Goal: Complete application form: Complete application form

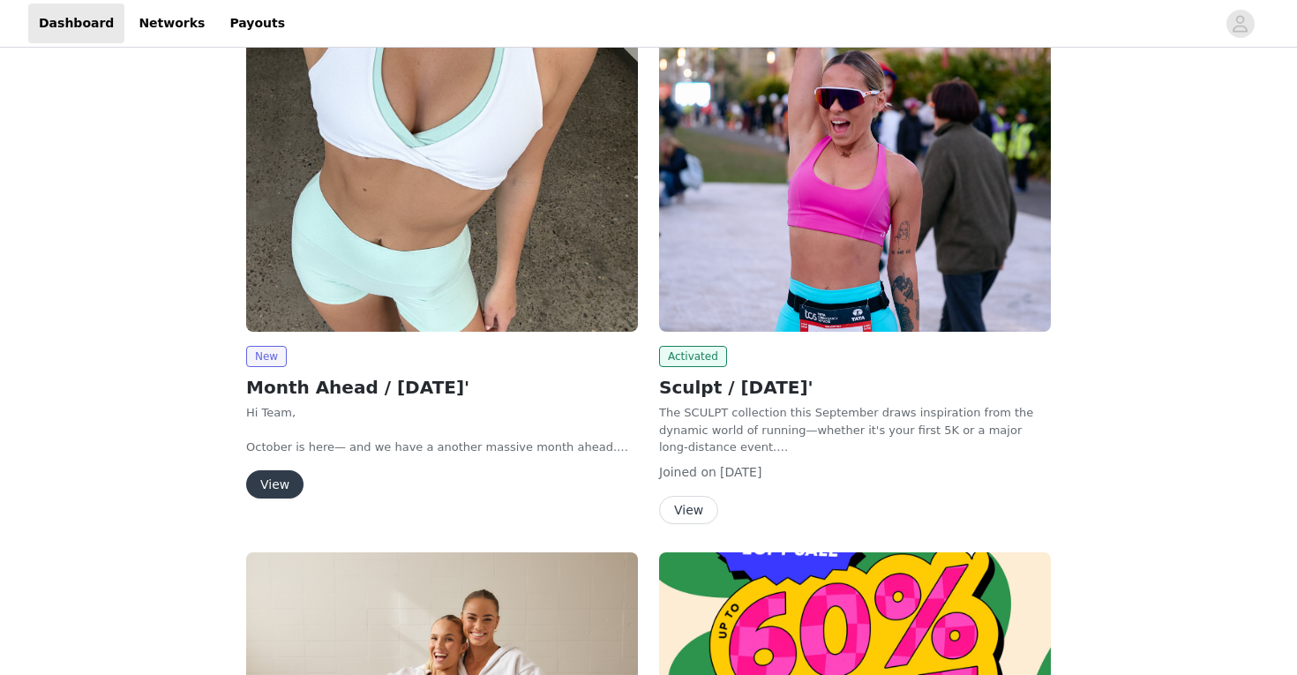
scroll to position [248, 0]
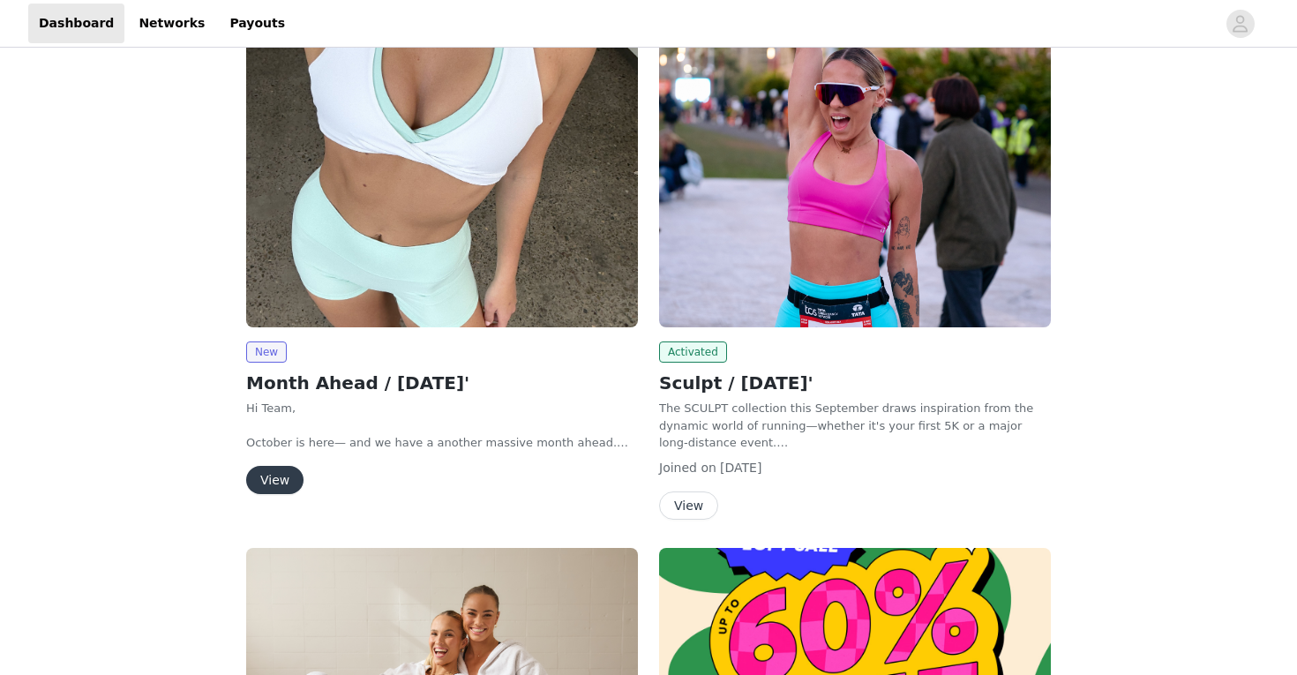
click at [287, 481] on button "View" at bounding box center [274, 480] width 57 height 28
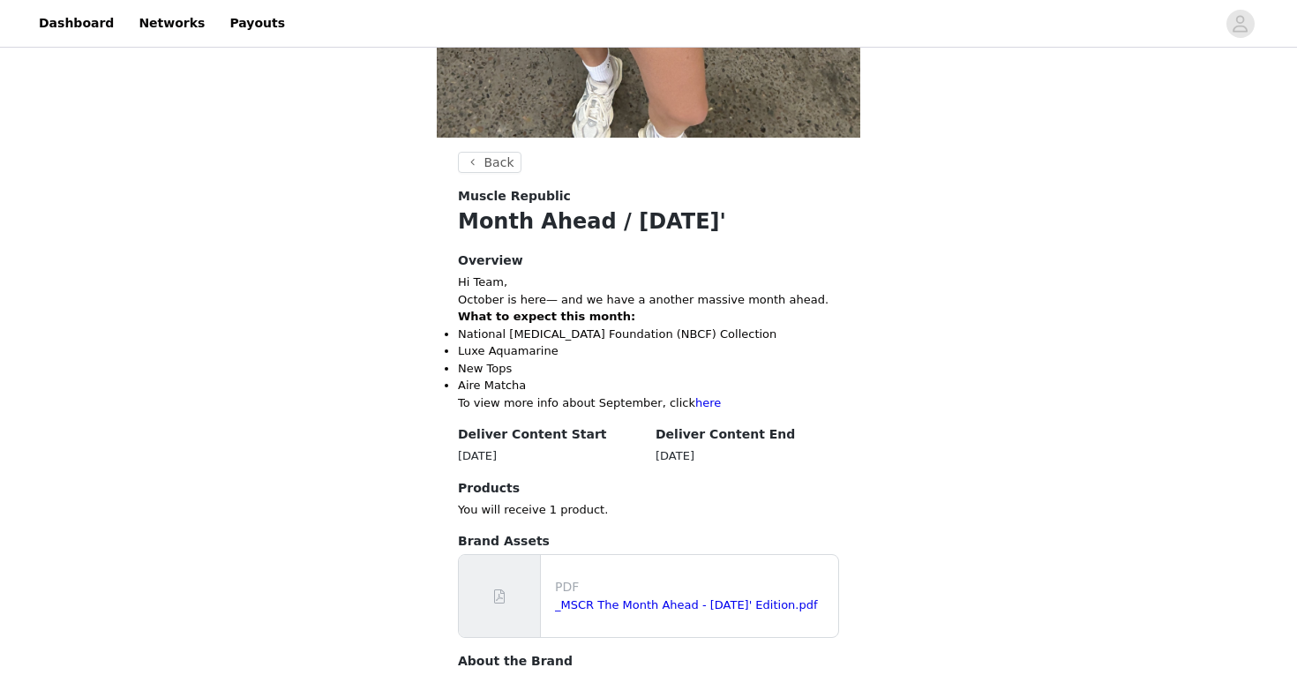
scroll to position [482, 0]
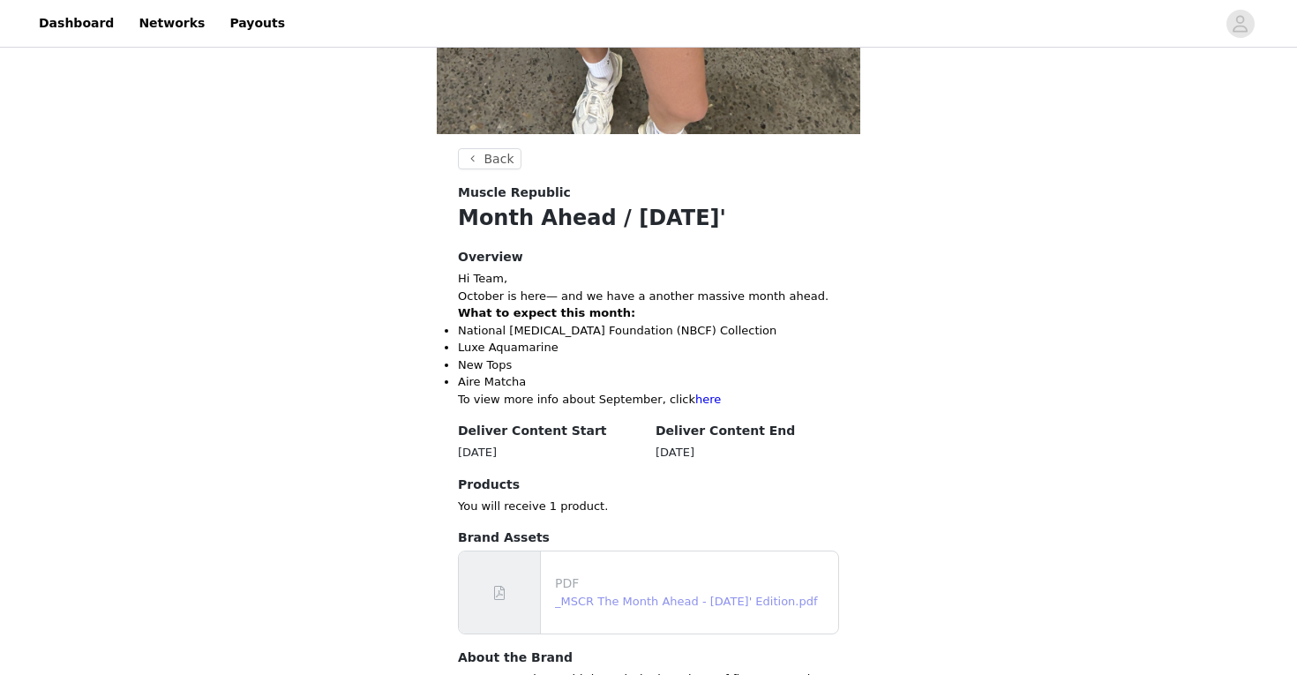
click at [632, 600] on link "_MSCR The Month Ahead - [DATE]' Edition.pdf" at bounding box center [686, 601] width 263 height 13
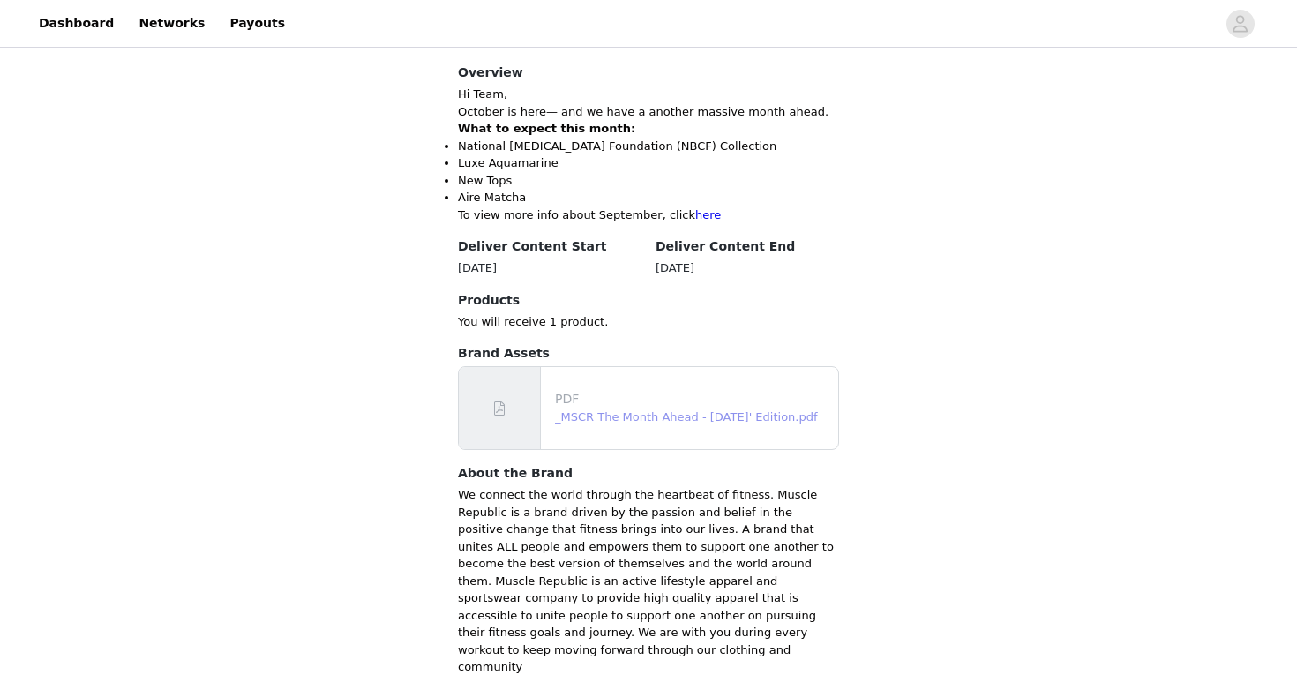
scroll to position [769, 0]
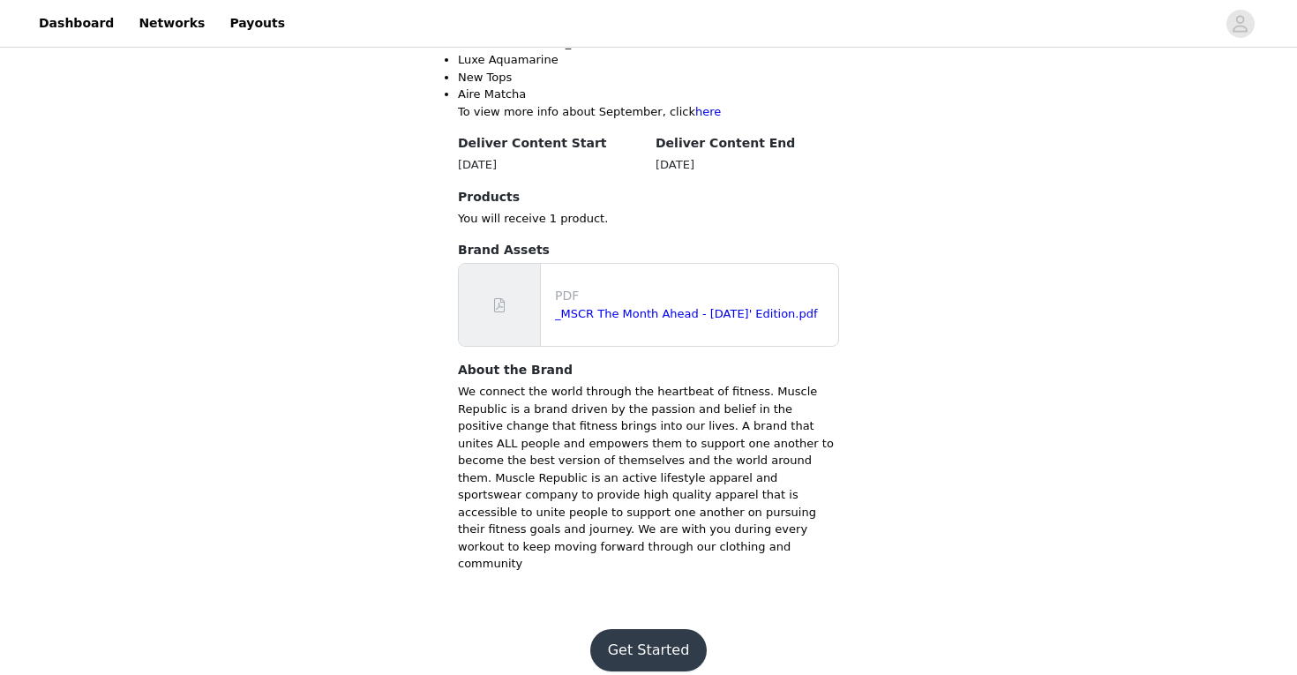
click at [651, 633] on button "Get Started" at bounding box center [648, 650] width 117 height 42
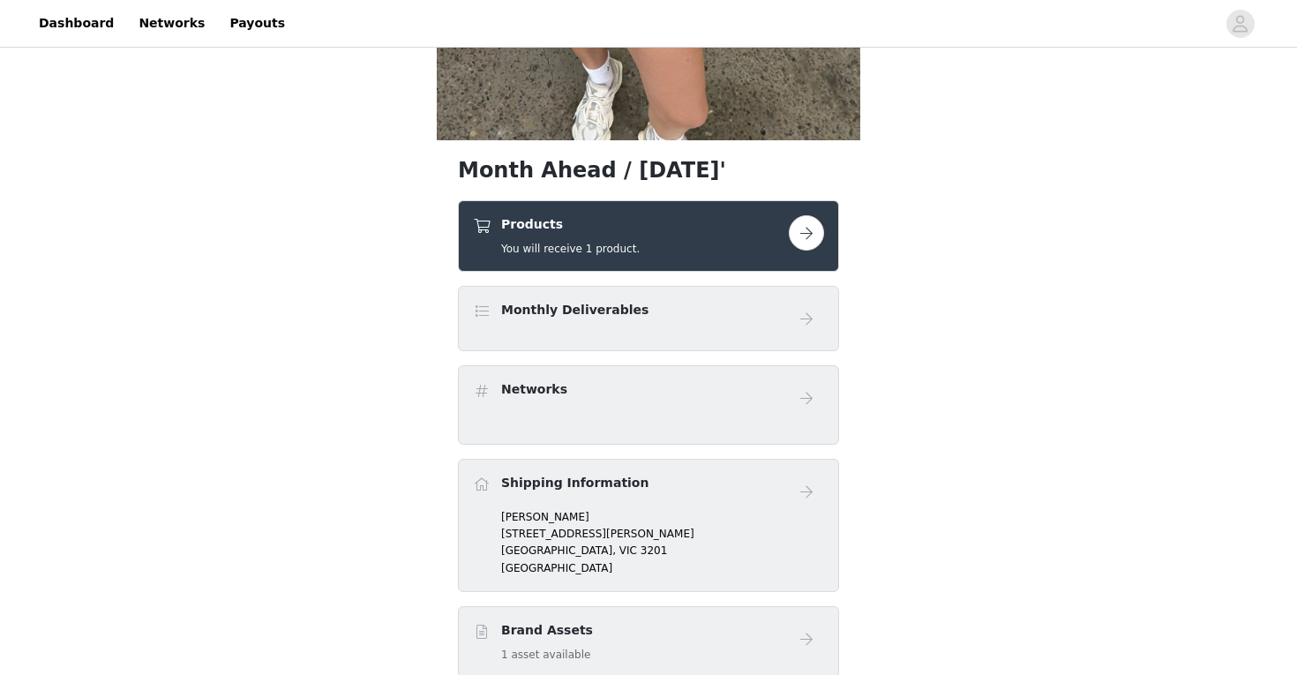
scroll to position [497, 0]
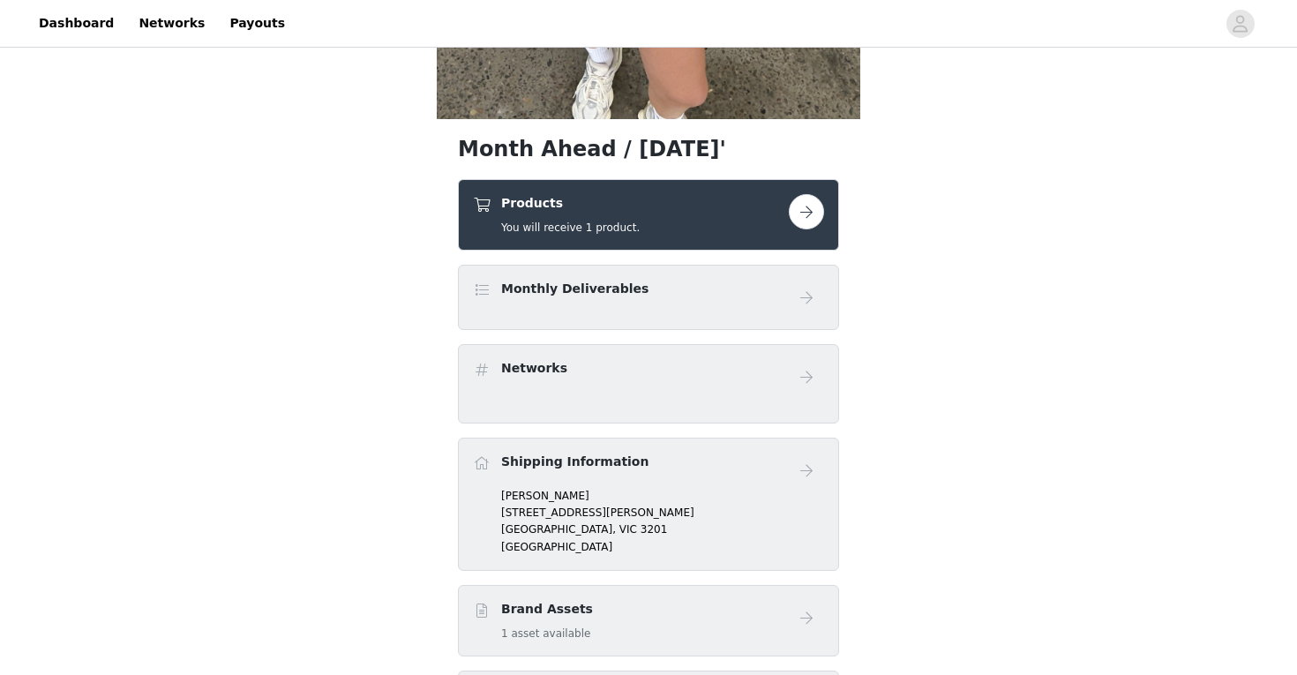
click at [815, 218] on button "button" at bounding box center [806, 211] width 35 height 35
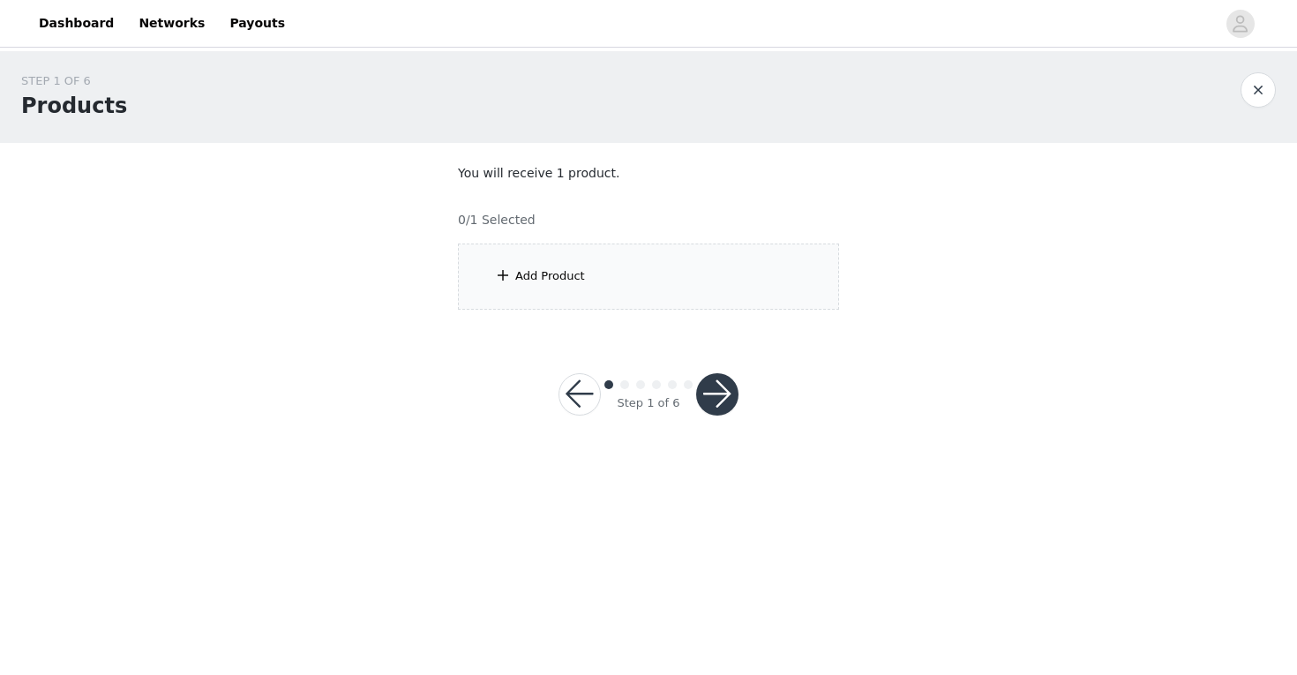
click at [665, 261] on div "Add Product" at bounding box center [648, 276] width 381 height 66
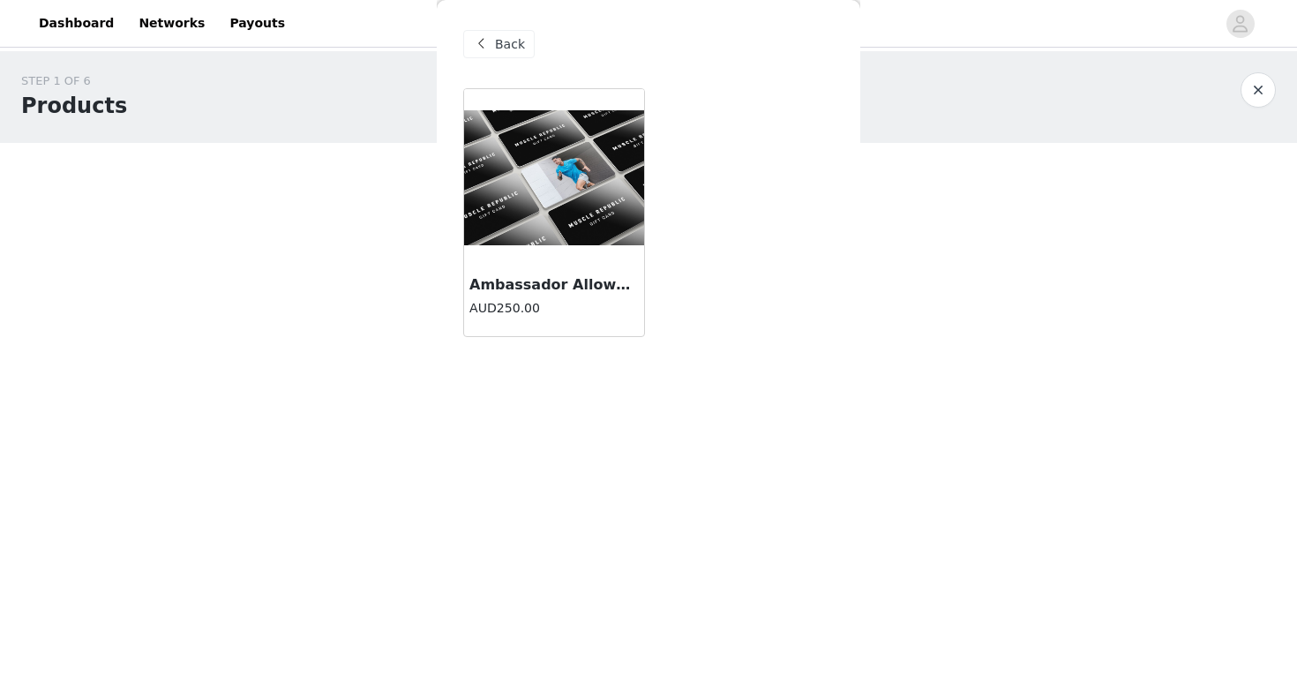
click at [627, 170] on img at bounding box center [554, 177] width 180 height 135
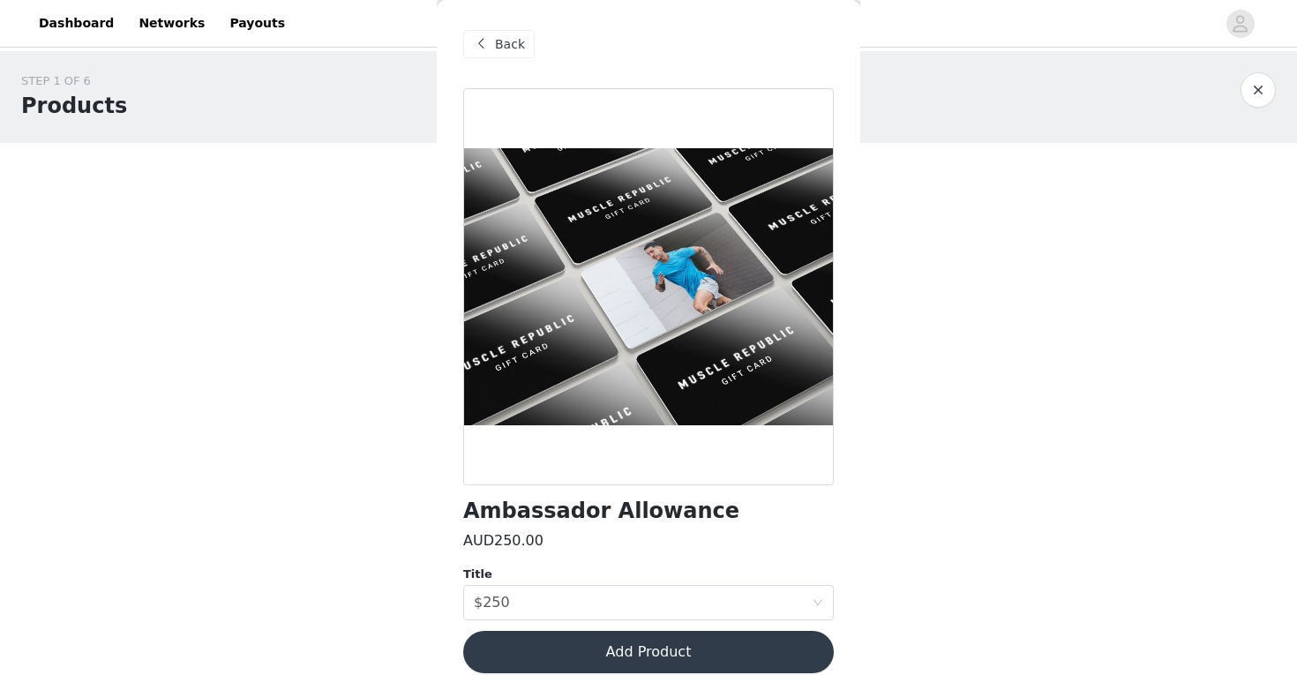
click at [634, 644] on button "Add Product" at bounding box center [648, 652] width 370 height 42
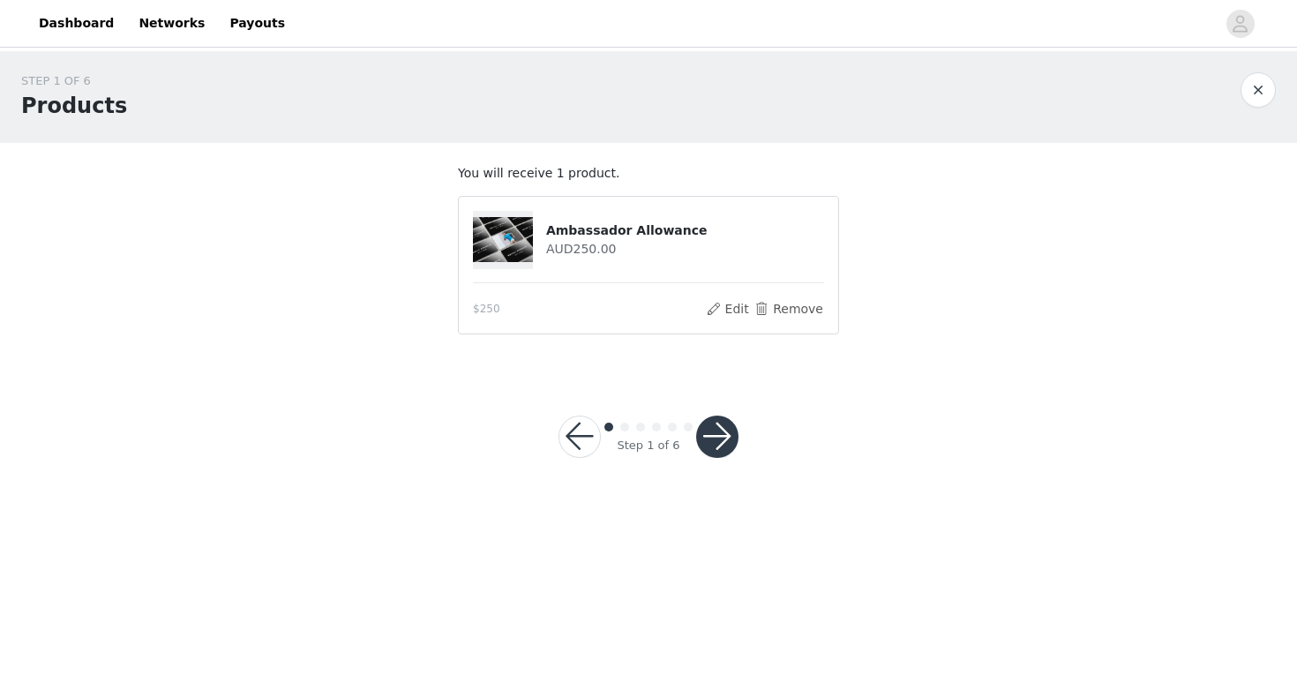
click at [699, 449] on div at bounding box center [717, 436] width 42 height 42
click at [714, 439] on button "button" at bounding box center [717, 436] width 42 height 42
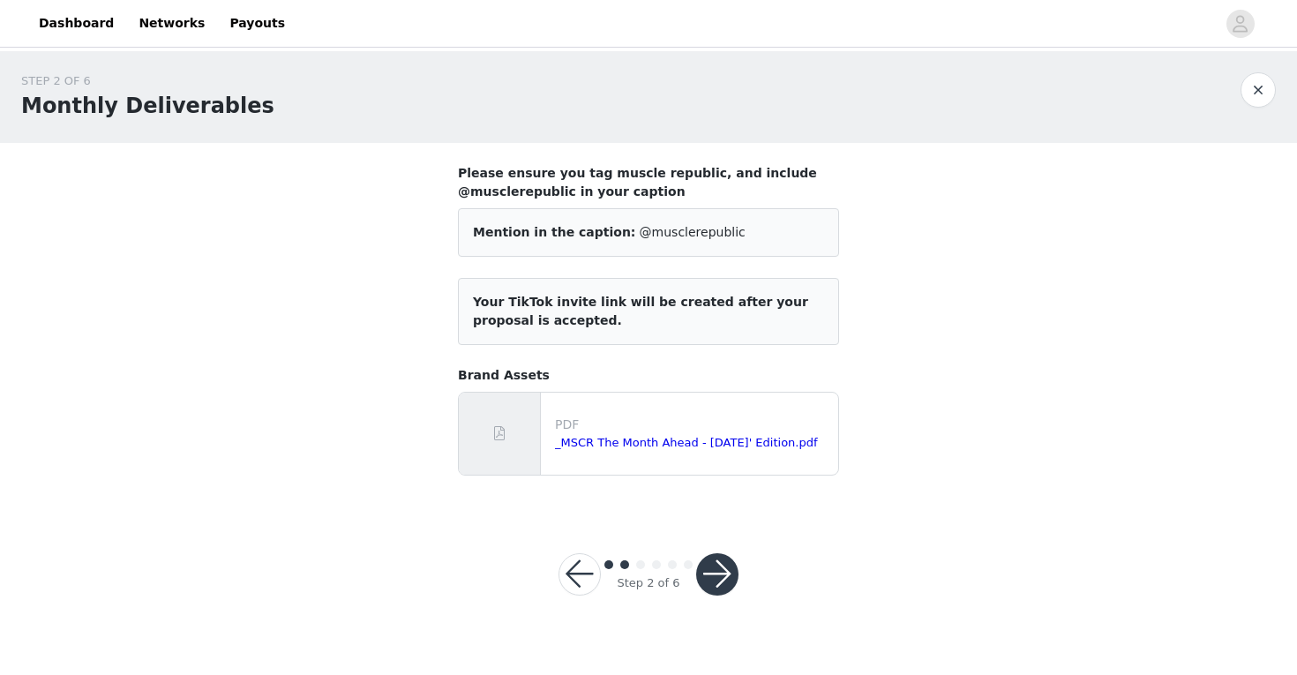
click at [718, 576] on button "button" at bounding box center [717, 574] width 42 height 42
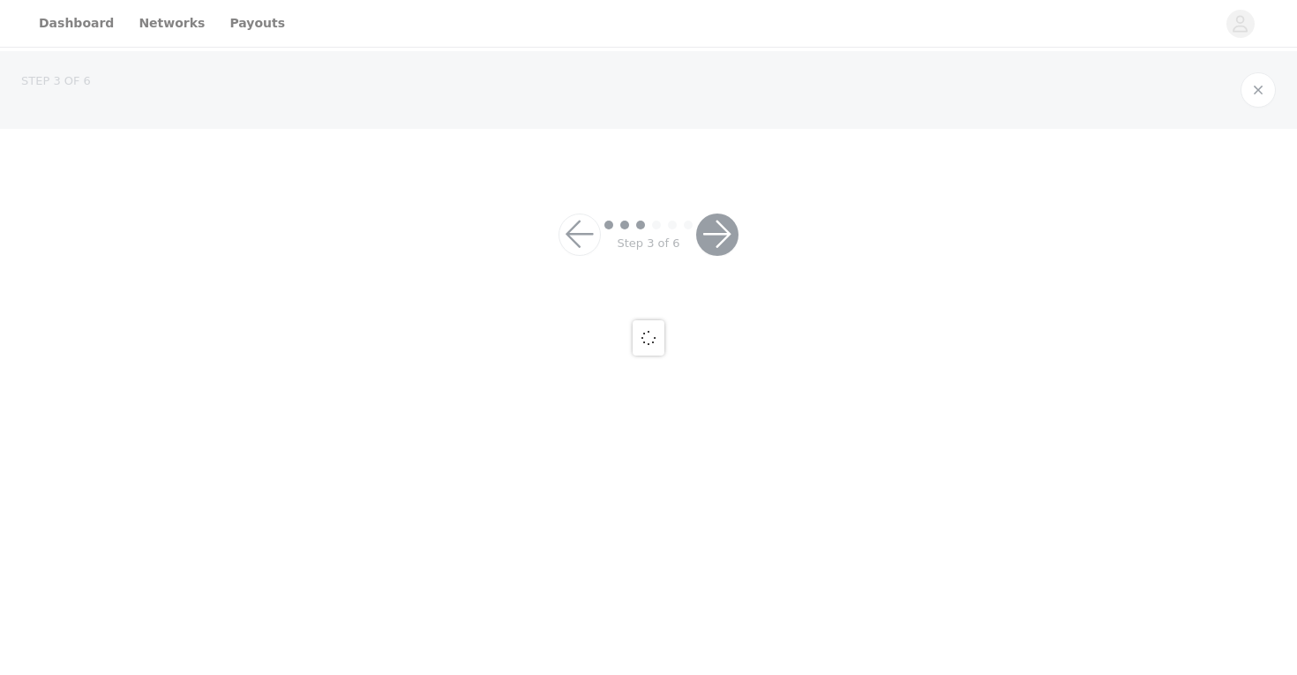
click at [718, 576] on div at bounding box center [648, 337] width 1297 height 675
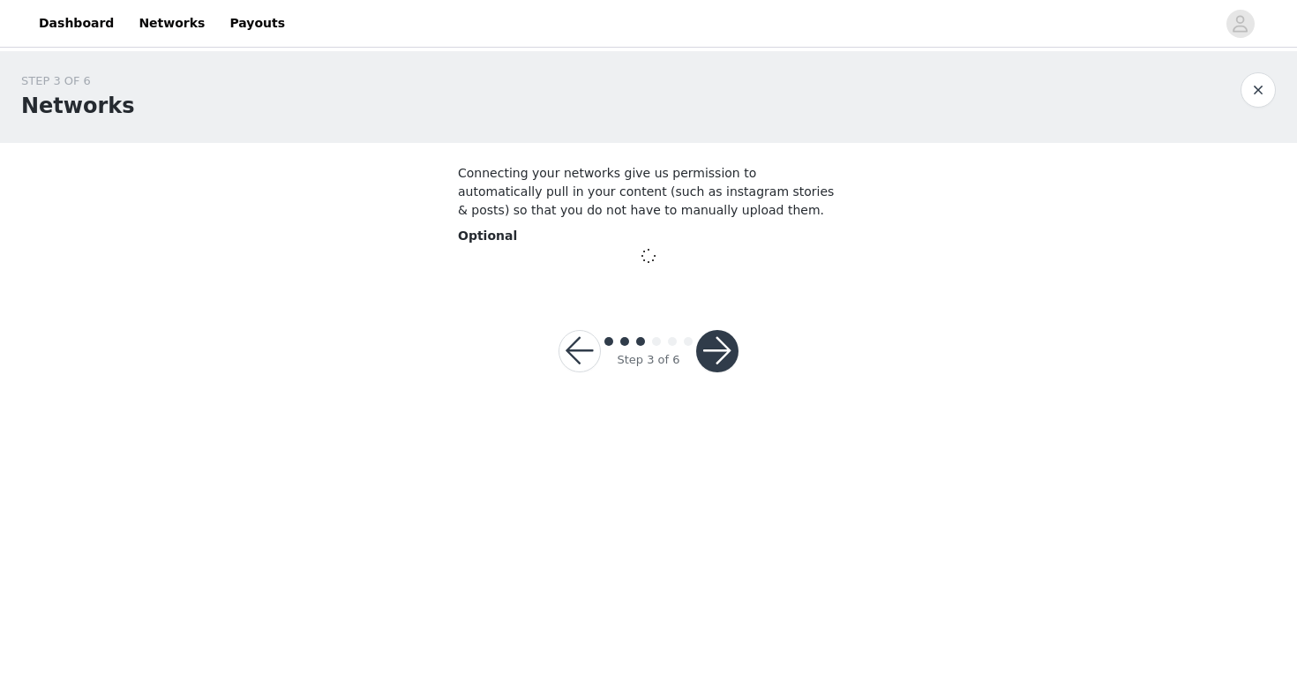
click at [722, 344] on button "button" at bounding box center [717, 351] width 42 height 42
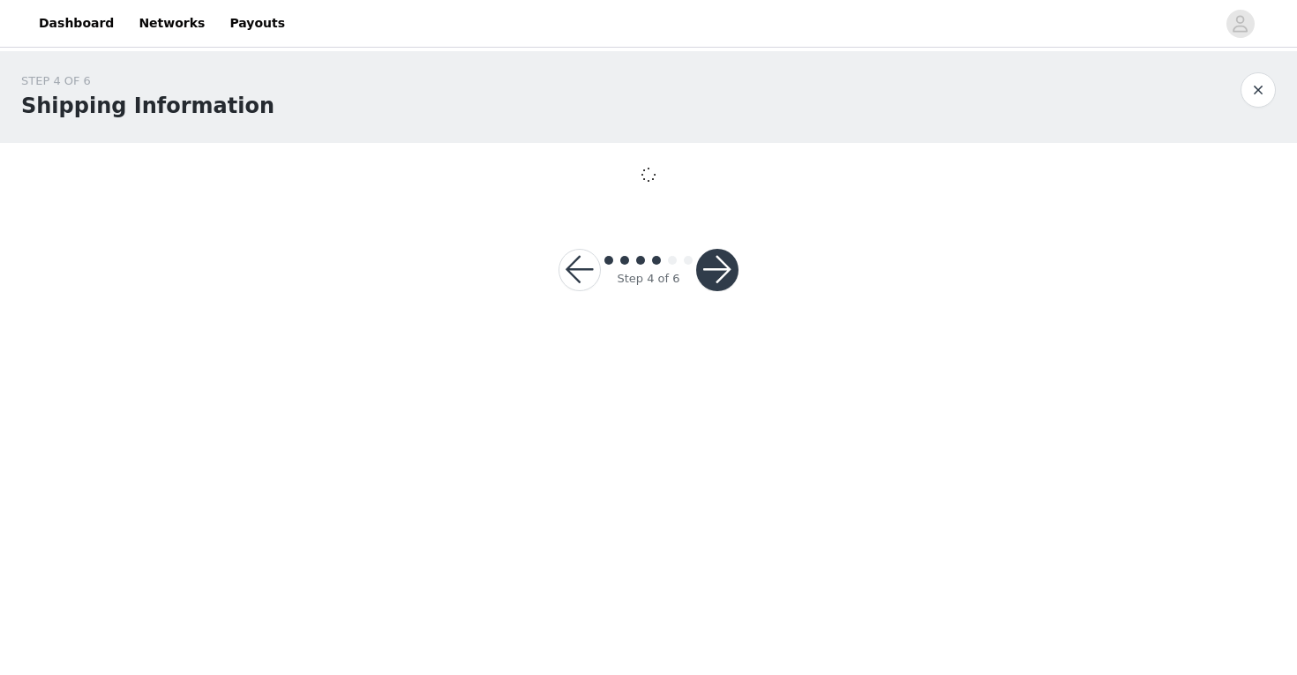
click at [722, 289] on div at bounding box center [717, 270] width 42 height 42
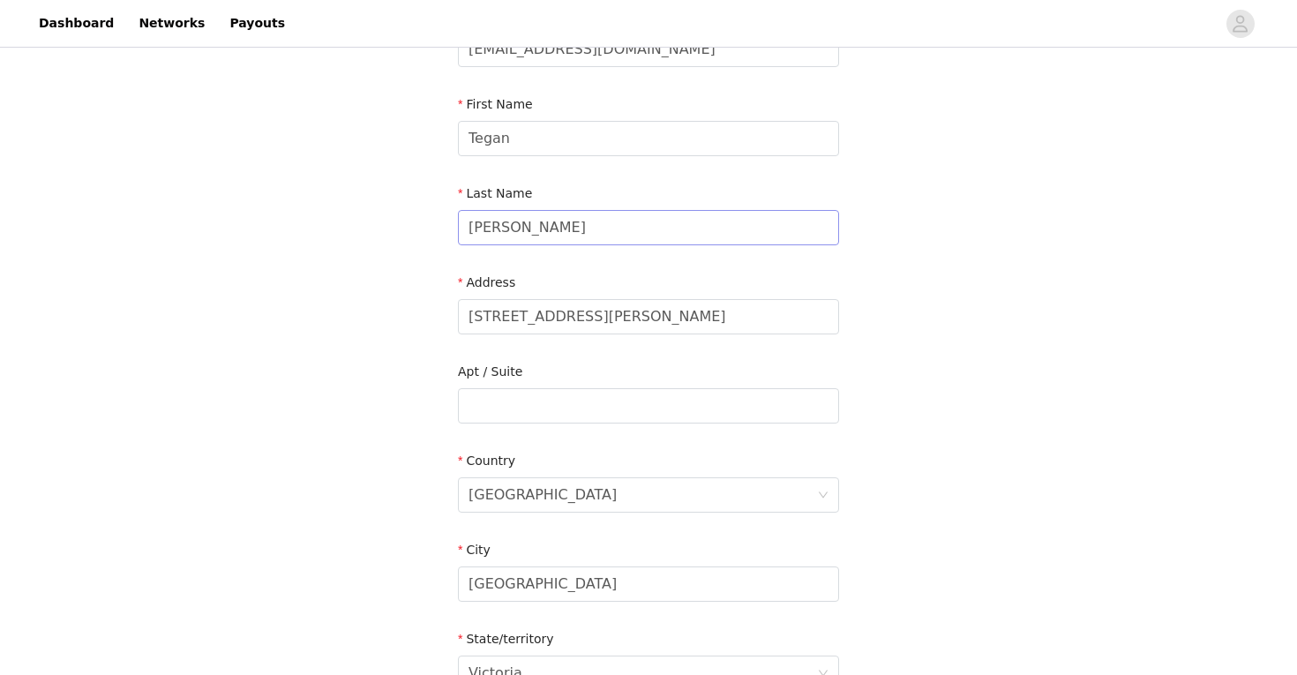
scroll to position [527, 0]
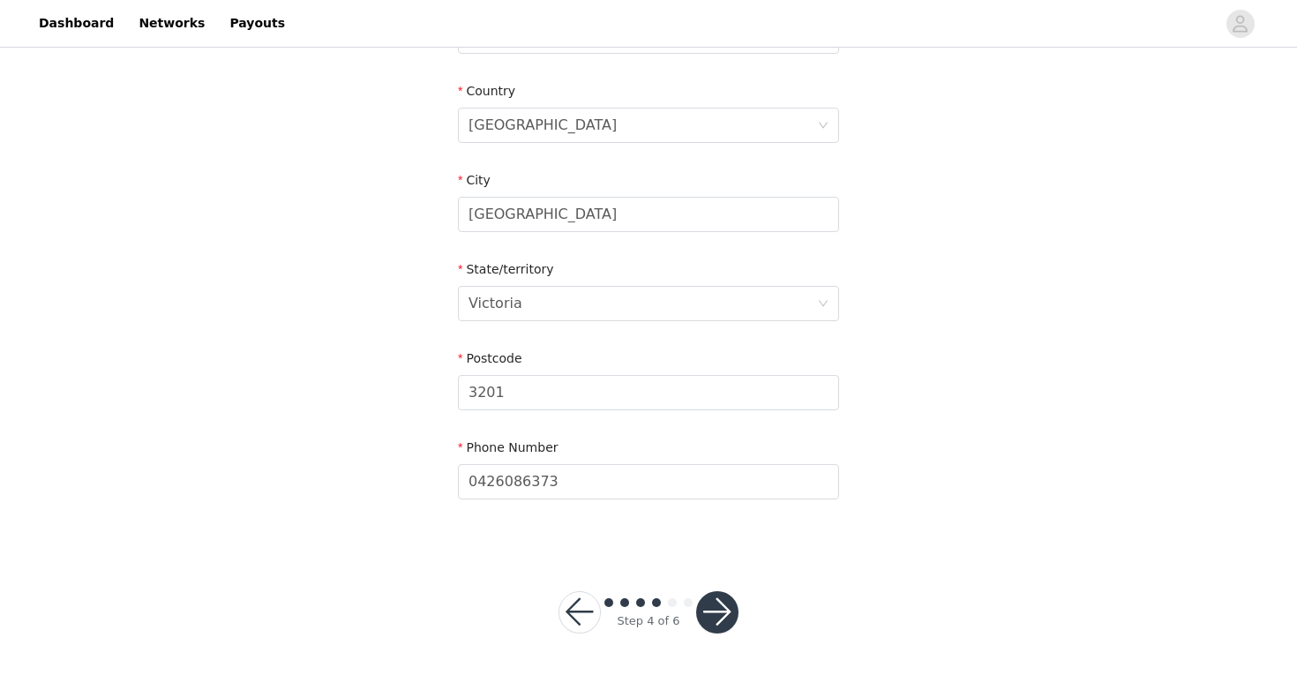
click at [715, 606] on button "button" at bounding box center [717, 612] width 42 height 42
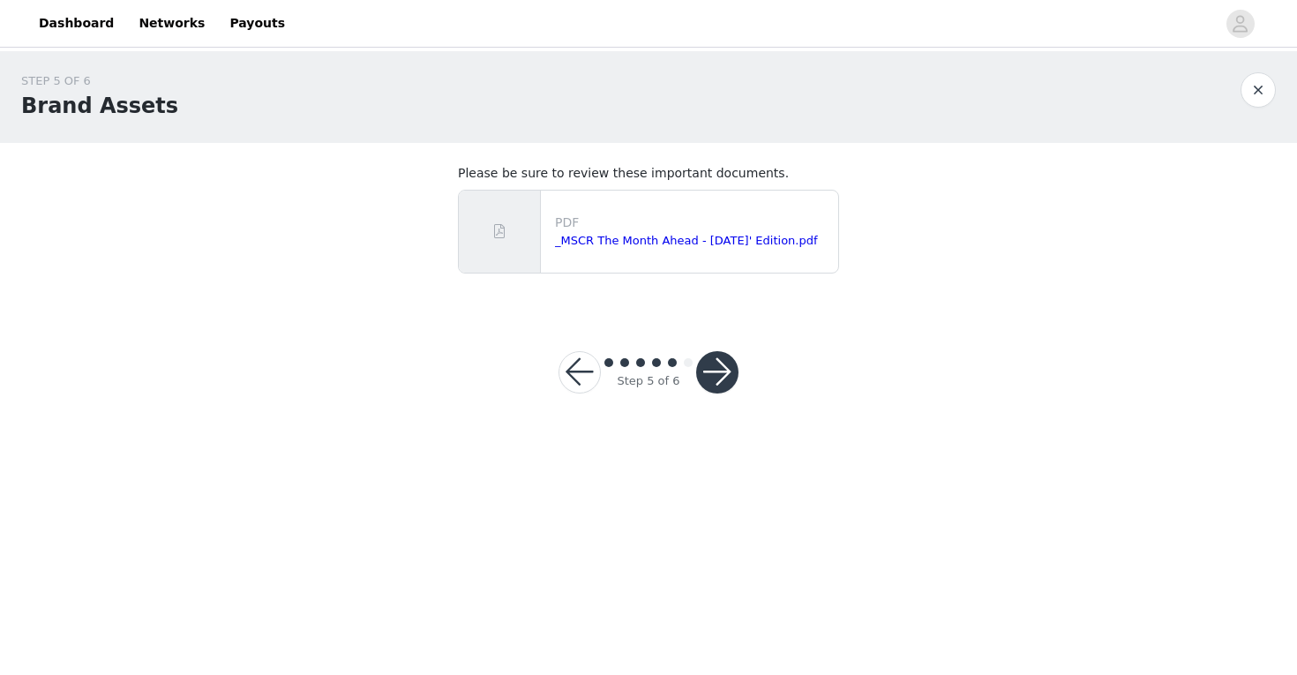
click at [719, 380] on button "button" at bounding box center [717, 372] width 42 height 42
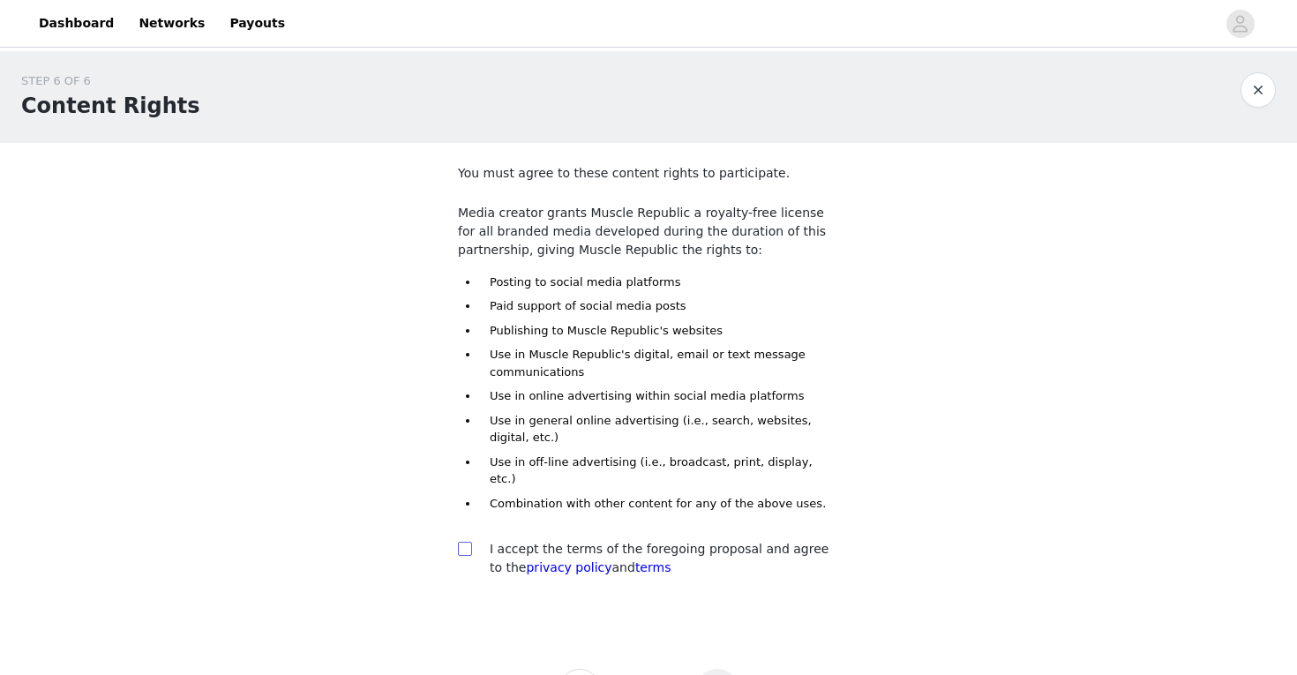
click at [463, 542] on input "checkbox" at bounding box center [464, 548] width 12 height 12
checkbox input "true"
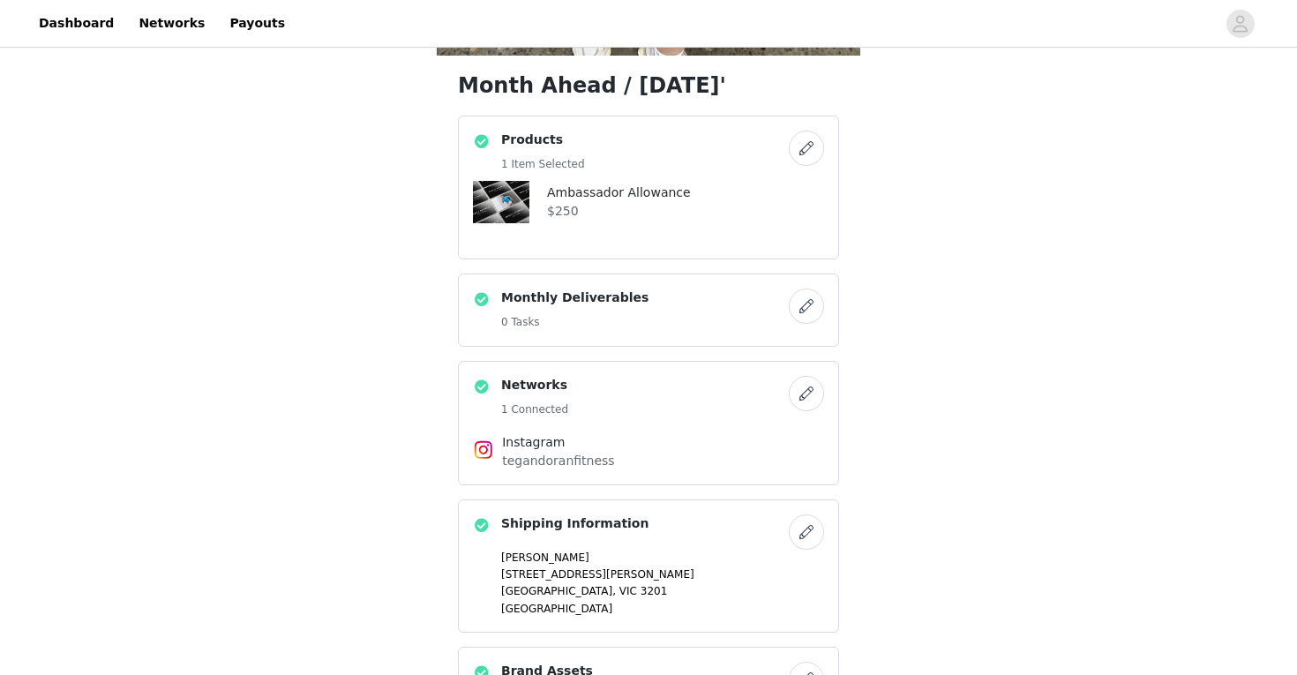
scroll to position [562, 0]
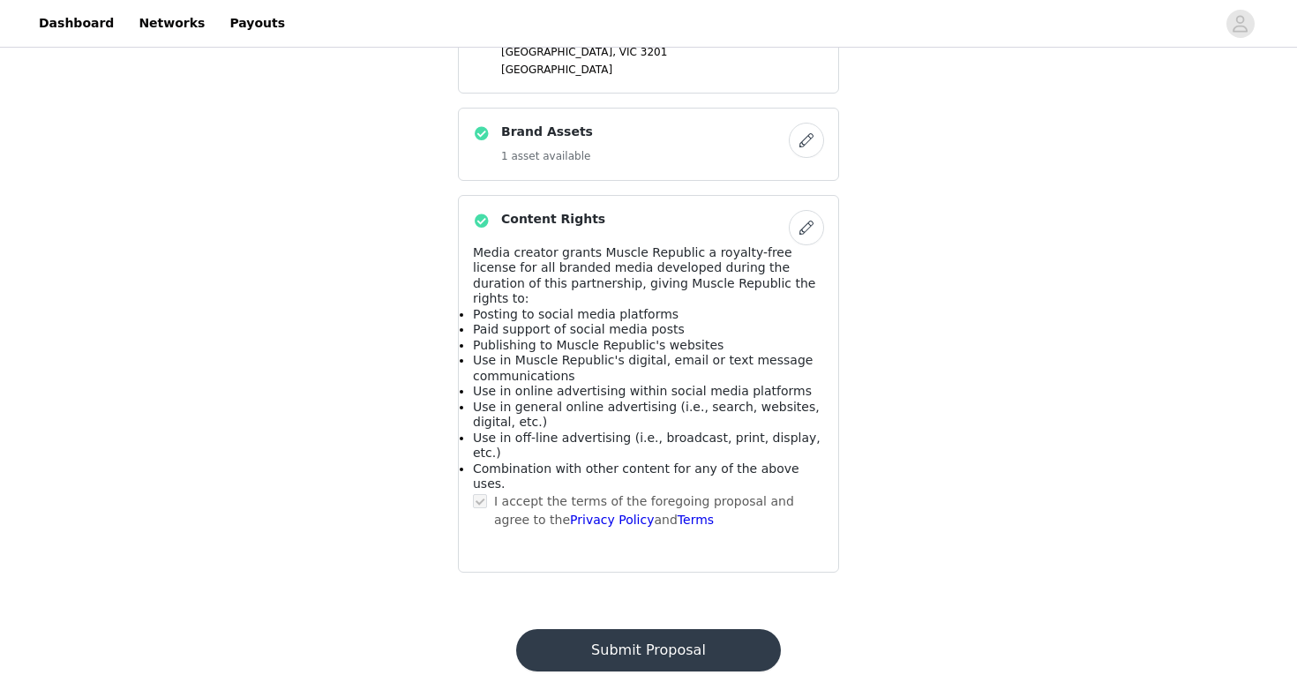
click at [679, 629] on button "Submit Proposal" at bounding box center [648, 650] width 264 height 42
